Goal: Transaction & Acquisition: Purchase product/service

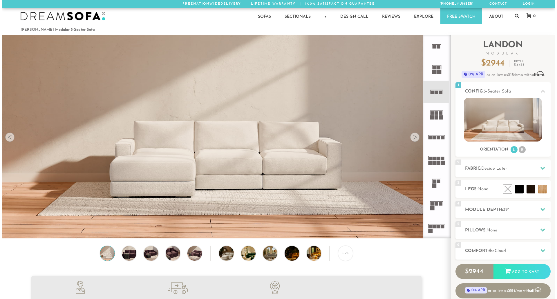
scroll to position [6797, 549]
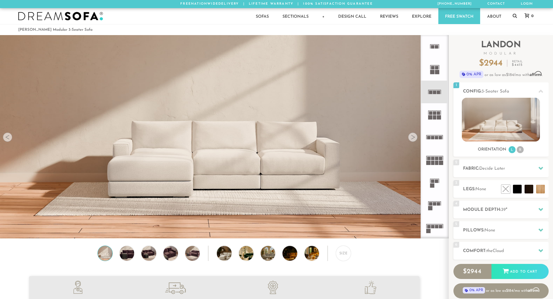
click at [104, 259] on img at bounding box center [104, 253] width 17 height 15
click at [503, 192] on li at bounding box center [492, 176] width 35 height 35
click at [514, 190] on li at bounding box center [504, 176] width 35 height 35
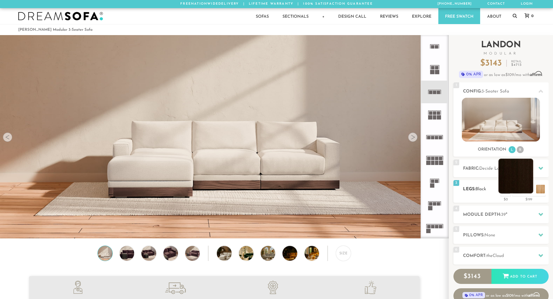
click at [529, 191] on li at bounding box center [515, 176] width 35 height 35
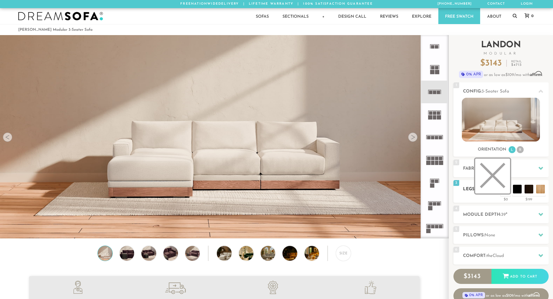
click at [506, 190] on li at bounding box center [492, 176] width 35 height 35
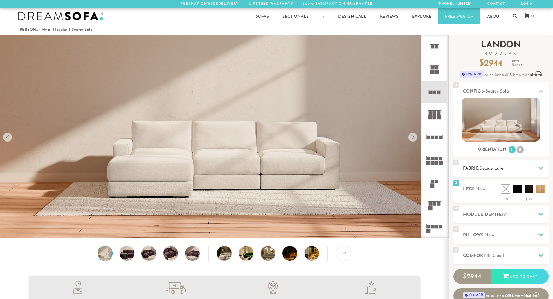
click at [529, 167] on h2 "Fabric: Decide Later" at bounding box center [506, 168] width 86 height 7
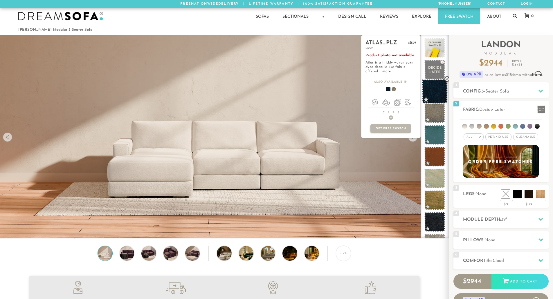
click at [434, 88] on span at bounding box center [435, 91] width 26 height 25
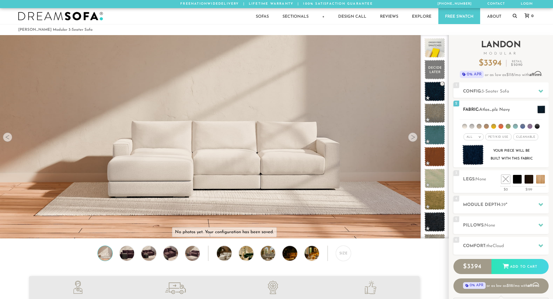
click at [501, 125] on li at bounding box center [500, 126] width 5 height 5
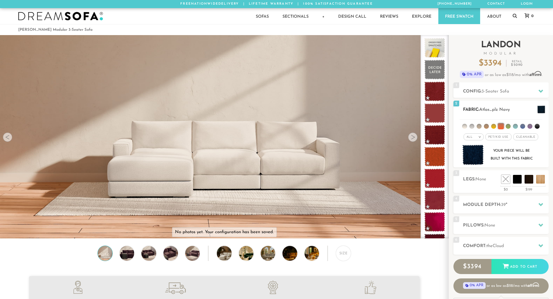
click at [536, 125] on li at bounding box center [537, 126] width 5 height 5
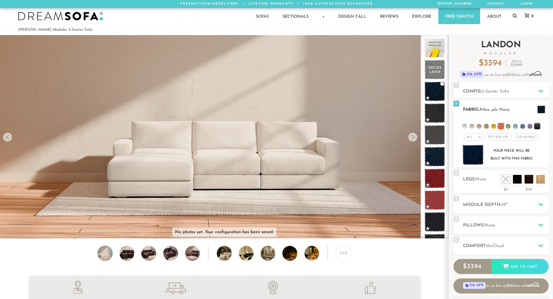
click at [466, 161] on img at bounding box center [472, 155] width 21 height 21
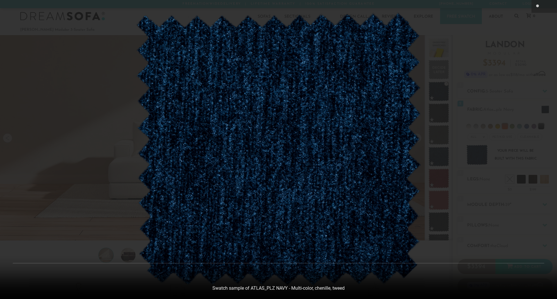
click at [477, 154] on div at bounding box center [278, 149] width 557 height 299
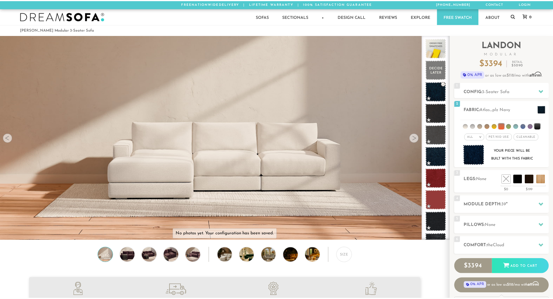
scroll to position [6797, 549]
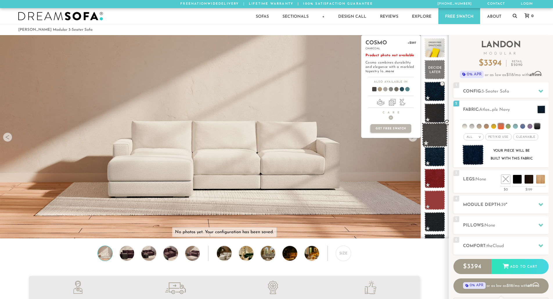
click at [433, 137] on span at bounding box center [435, 135] width 26 height 25
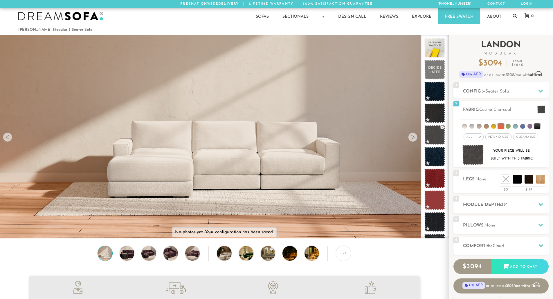
click at [519, 55] on span "Modular" at bounding box center [500, 53] width 95 height 3
click at [448, 35] on div at bounding box center [435, 136] width 28 height 203
click at [525, 207] on h2 "Module Depth: 39 "" at bounding box center [506, 205] width 86 height 7
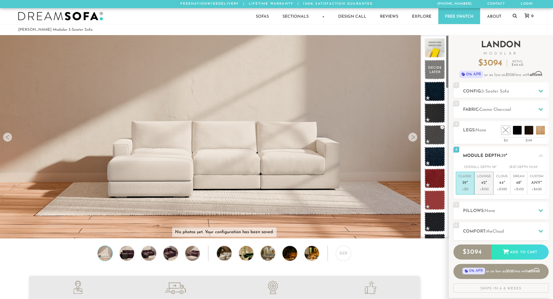
click at [482, 186] on p "Lounge 42 "" at bounding box center [484, 180] width 14 height 12
click at [499, 208] on h2 "Pillows: None" at bounding box center [506, 211] width 86 height 7
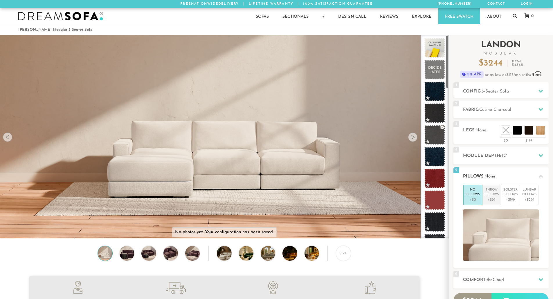
click at [494, 195] on p "Throw Pillows" at bounding box center [491, 193] width 14 height 10
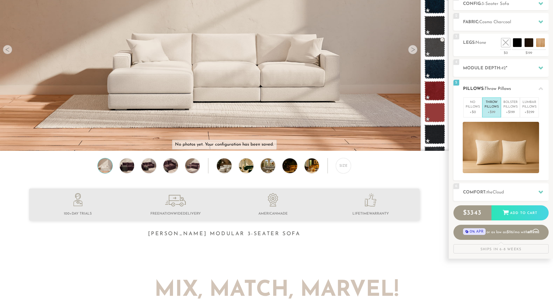
scroll to position [87, 0]
click at [494, 195] on h2 "Comfort: the Cloud" at bounding box center [506, 193] width 86 height 7
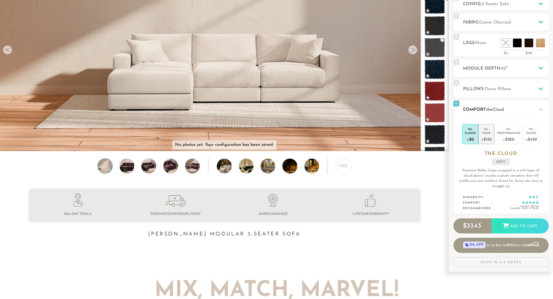
click at [489, 135] on div "+$150" at bounding box center [486, 139] width 10 height 8
click at [510, 136] on div "+$300" at bounding box center [509, 139] width 24 height 8
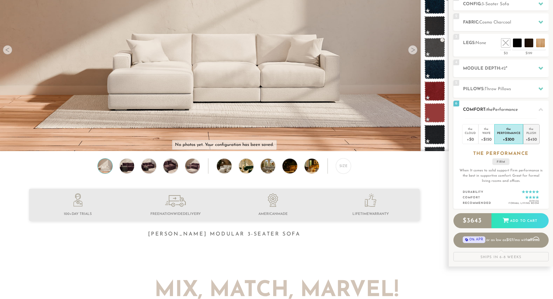
click at [531, 135] on div "+$450" at bounding box center [531, 139] width 11 height 8
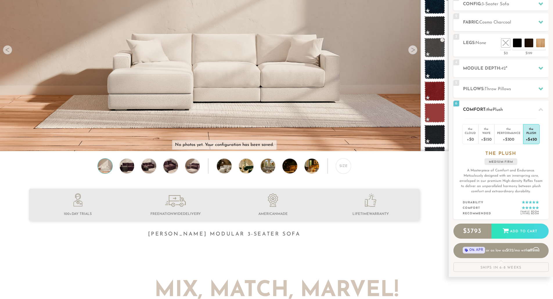
click at [505, 184] on p "A Masterpiece of Comfort and Endurance. Meticulously designed with an innerspri…" at bounding box center [501, 181] width 86 height 26
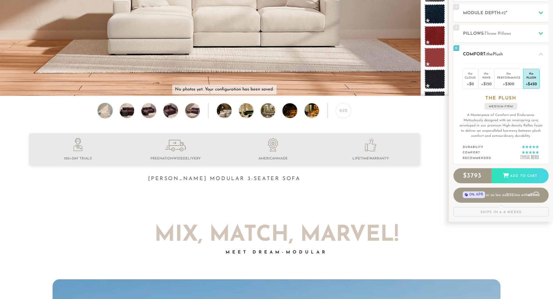
scroll to position [158, 0]
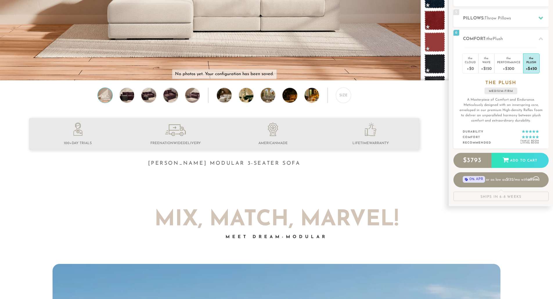
click at [501, 197] on div "Ships in 6-8 Weeks" at bounding box center [500, 196] width 95 height 9
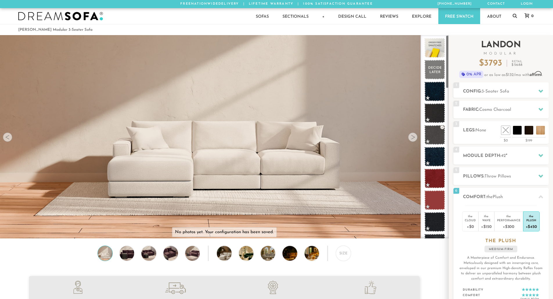
click at [493, 53] on span "Modular" at bounding box center [500, 53] width 95 height 3
click at [106, 253] on img at bounding box center [104, 253] width 17 height 15
click at [504, 93] on span "3-Seater Sofa" at bounding box center [496, 91] width 28 height 4
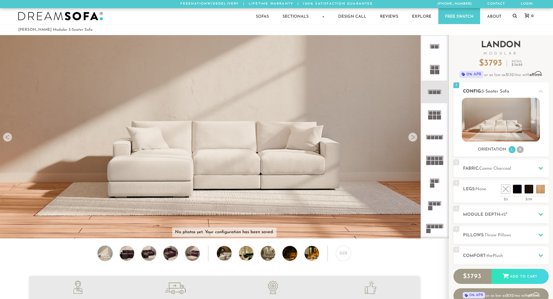
click at [521, 151] on li "R" at bounding box center [520, 149] width 7 height 7
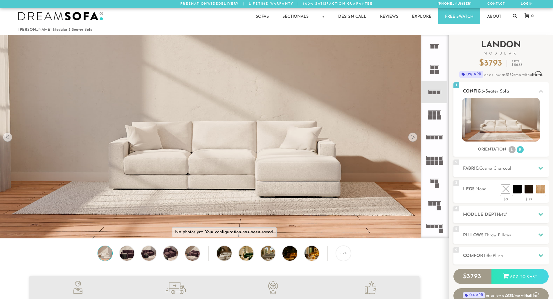
click at [512, 151] on li "L" at bounding box center [512, 149] width 7 height 7
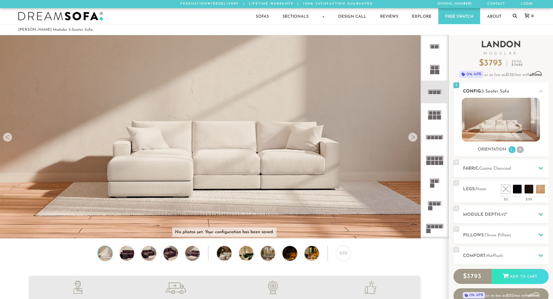
click at [520, 149] on li "R" at bounding box center [520, 149] width 7 height 7
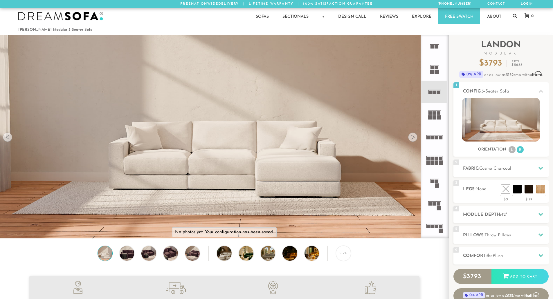
click at [437, 117] on rect at bounding box center [439, 117] width 4 height 4
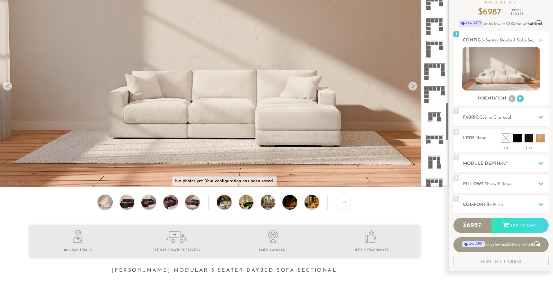
scroll to position [628, 0]
click at [436, 120] on icon at bounding box center [434, 117] width 23 height 23
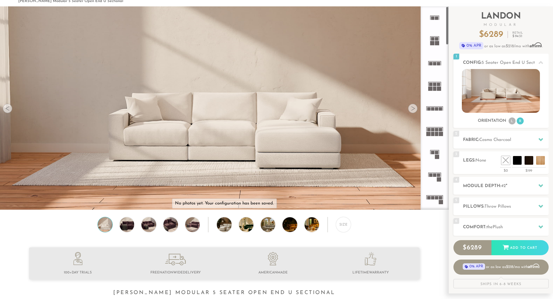
scroll to position [26, 0]
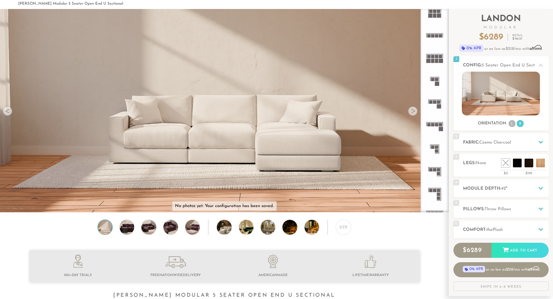
click at [436, 107] on icon at bounding box center [434, 103] width 23 height 23
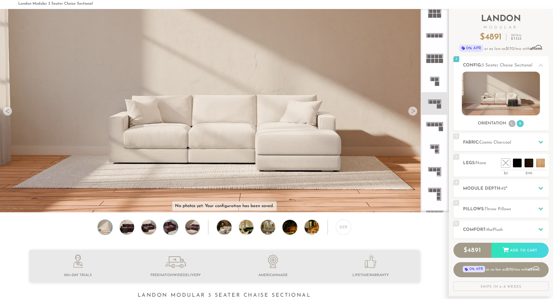
click at [172, 229] on img at bounding box center [170, 227] width 17 height 15
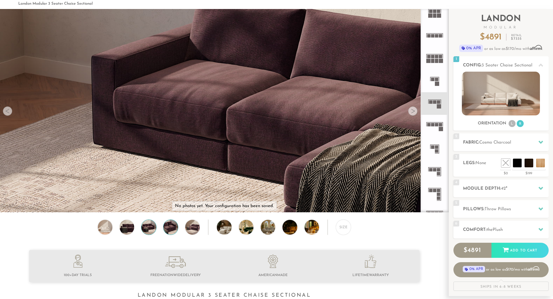
click at [149, 228] on img at bounding box center [148, 227] width 17 height 15
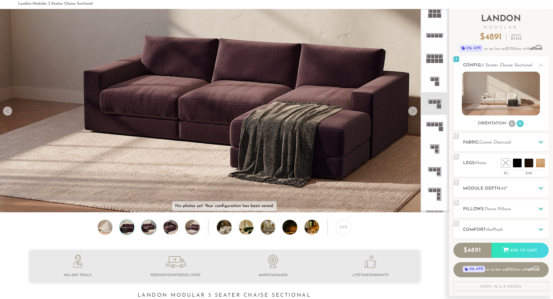
click at [129, 228] on img at bounding box center [126, 227] width 17 height 15
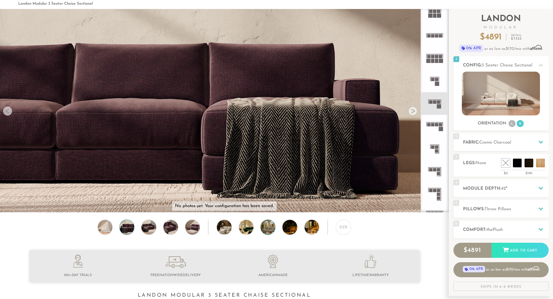
click at [265, 230] on img at bounding box center [274, 227] width 26 height 15
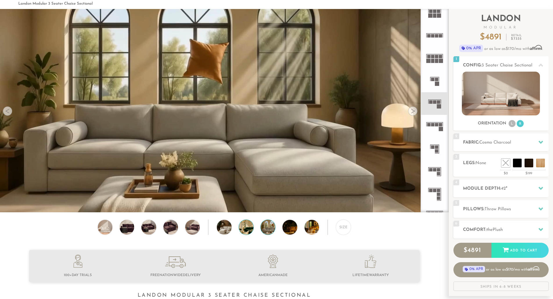
click at [246, 230] on img at bounding box center [252, 227] width 26 height 15
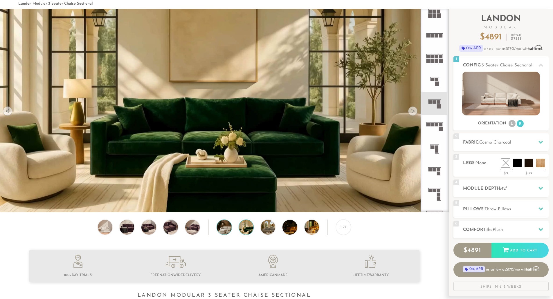
click at [230, 230] on img at bounding box center [230, 227] width 26 height 15
